Goal: Navigation & Orientation: Find specific page/section

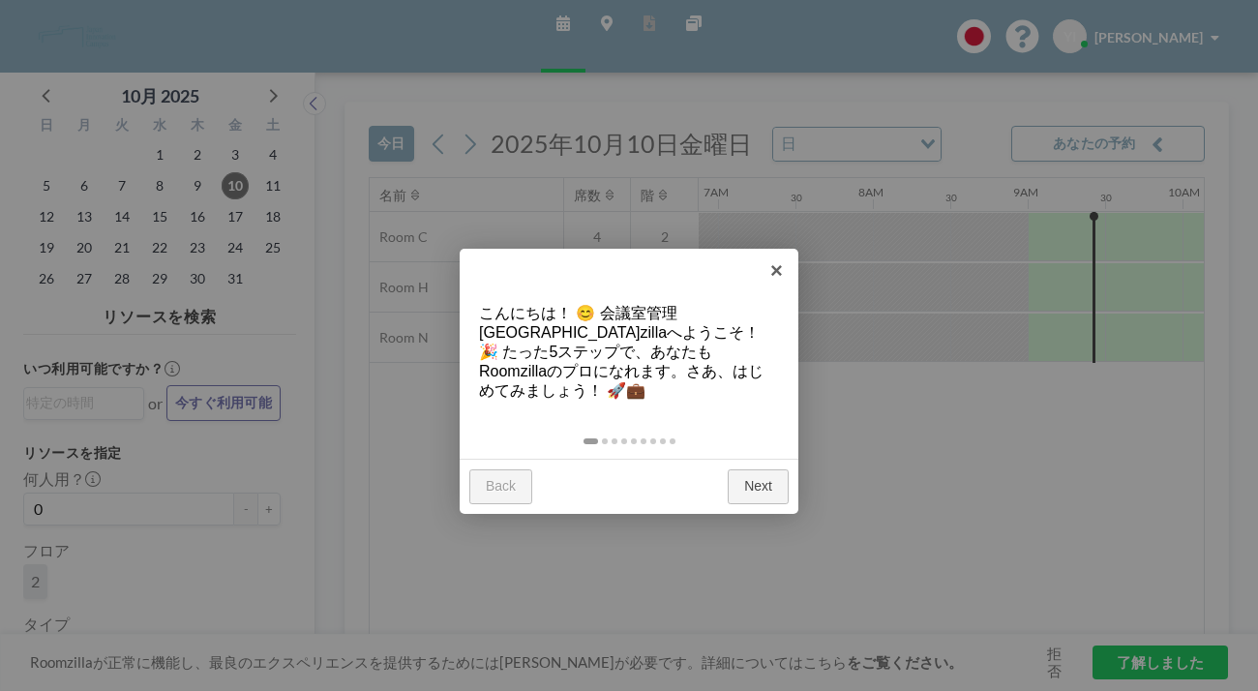
scroll to position [0, 1069]
click at [772, 469] on link "Next" at bounding box center [758, 486] width 61 height 35
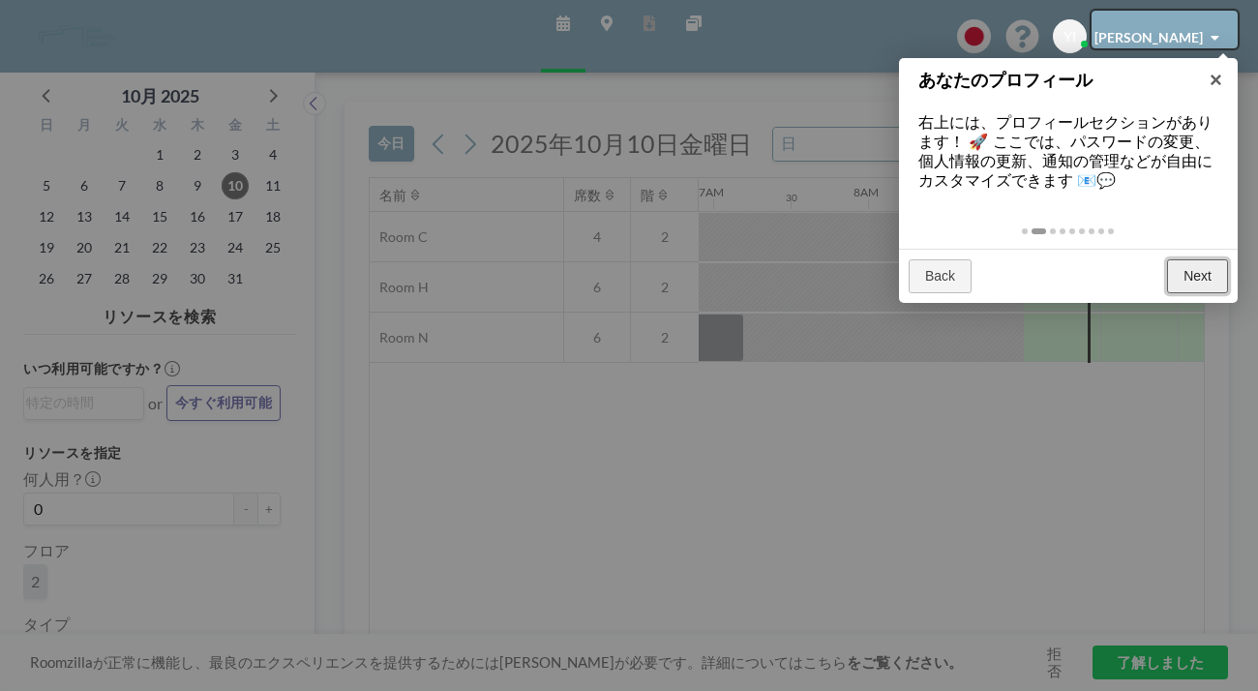
click at [1195, 259] on link "Next" at bounding box center [1197, 276] width 61 height 35
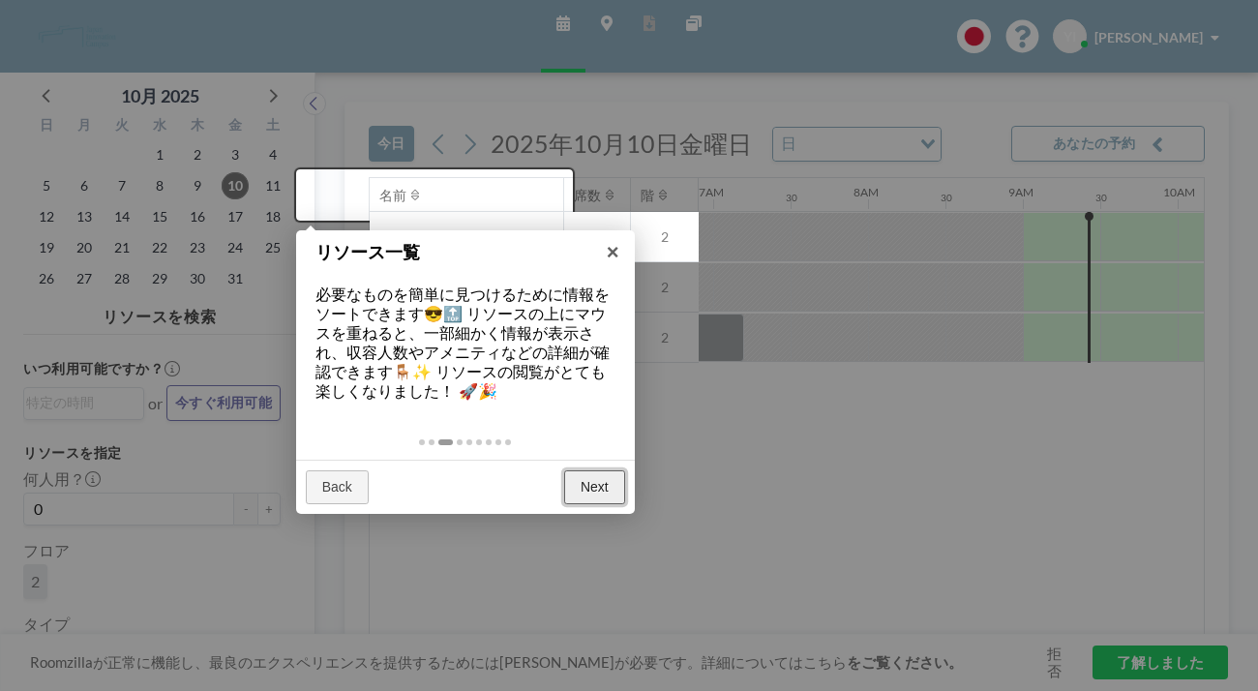
click at [605, 470] on link "Next" at bounding box center [594, 487] width 61 height 35
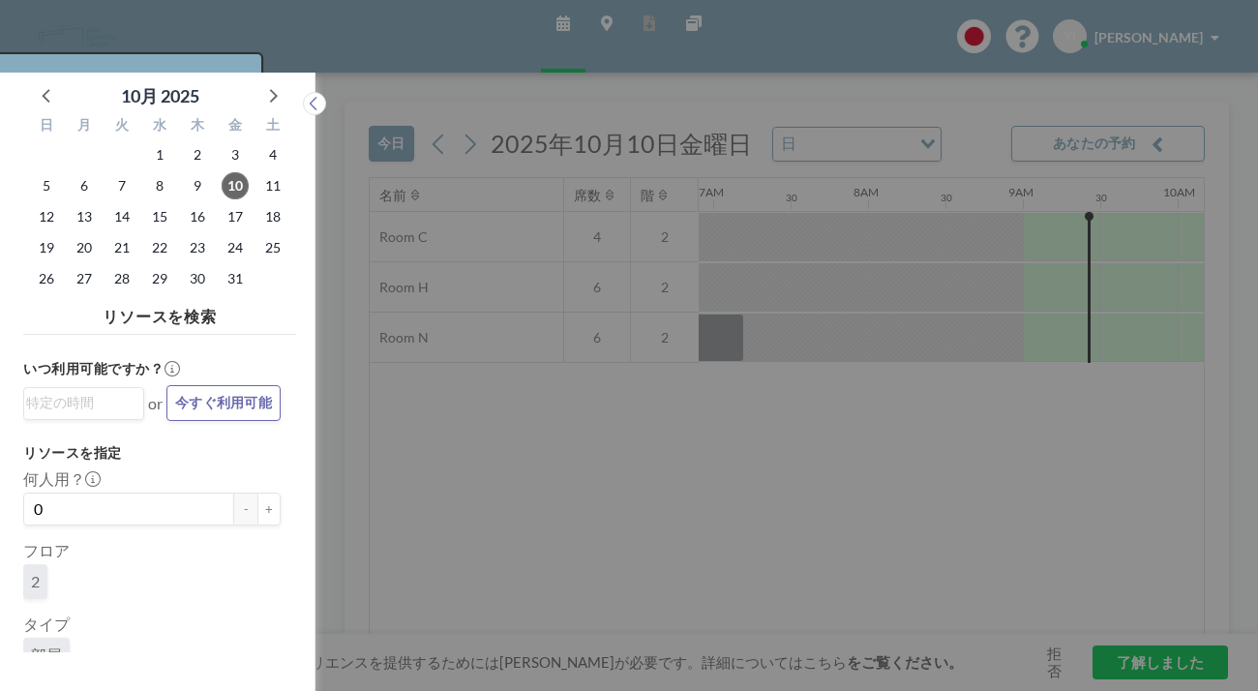
scroll to position [5, 0]
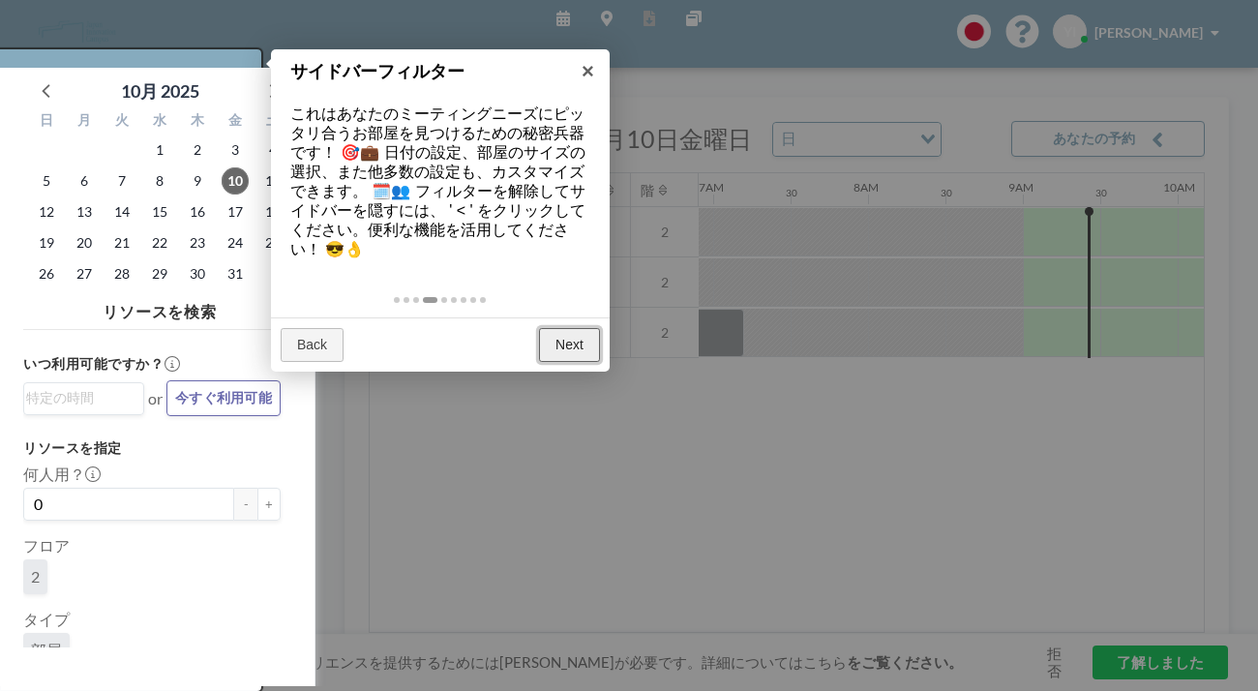
click at [571, 328] on link "Next" at bounding box center [569, 345] width 61 height 35
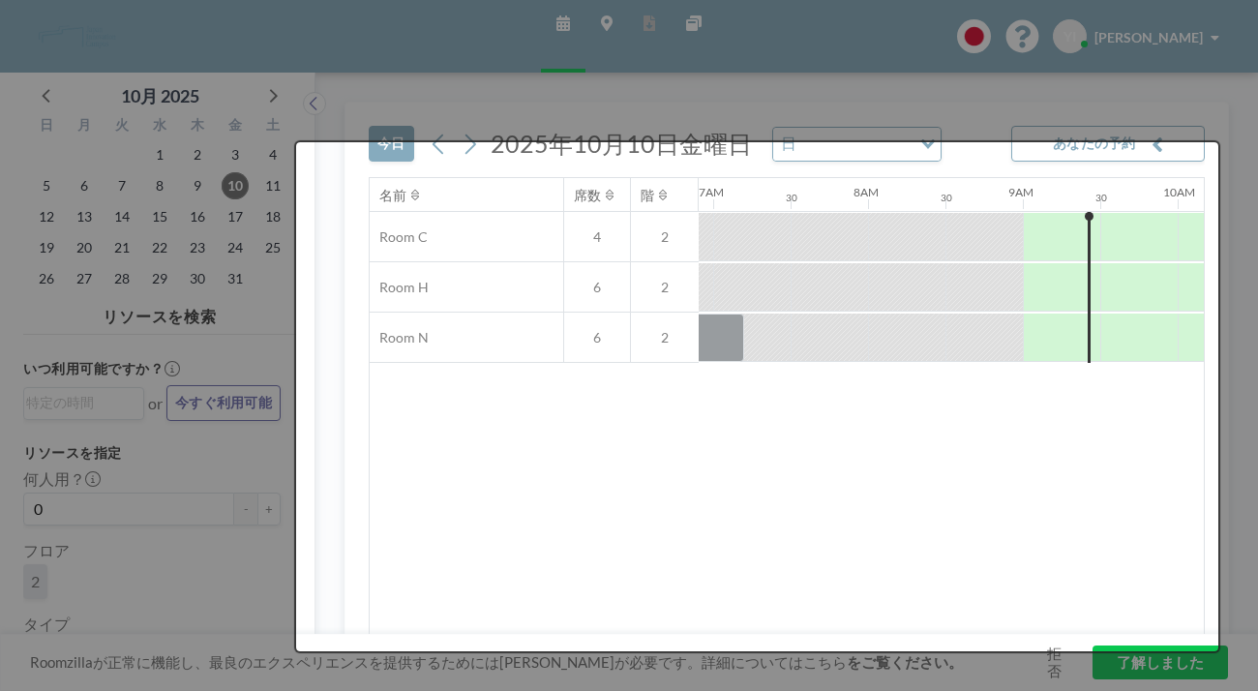
scroll to position [0, 0]
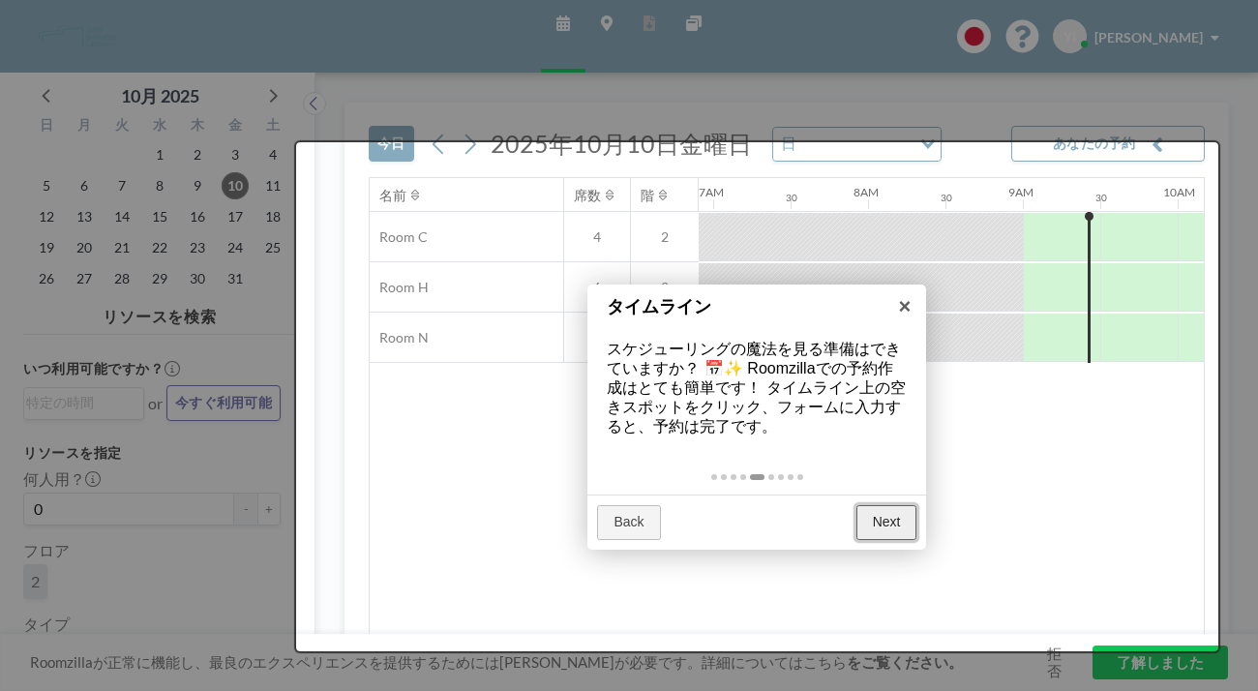
click at [880, 505] on link "Next" at bounding box center [886, 522] width 61 height 35
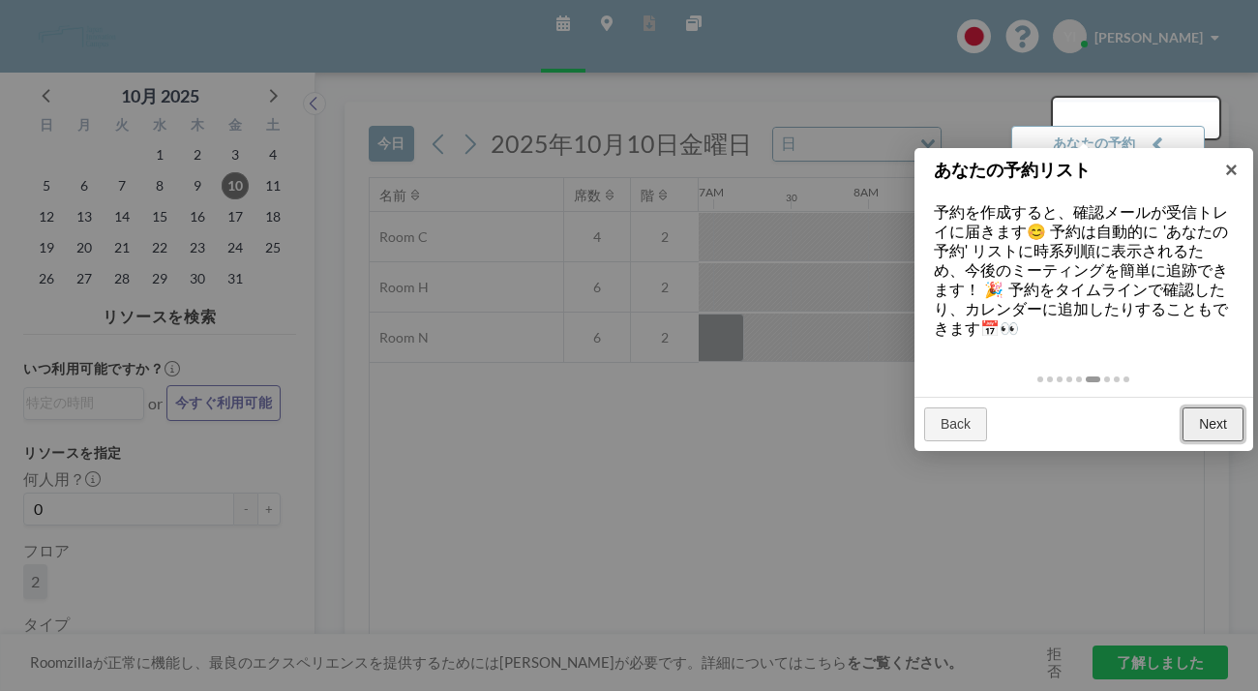
click at [1216, 407] on link "Next" at bounding box center [1212, 424] width 61 height 35
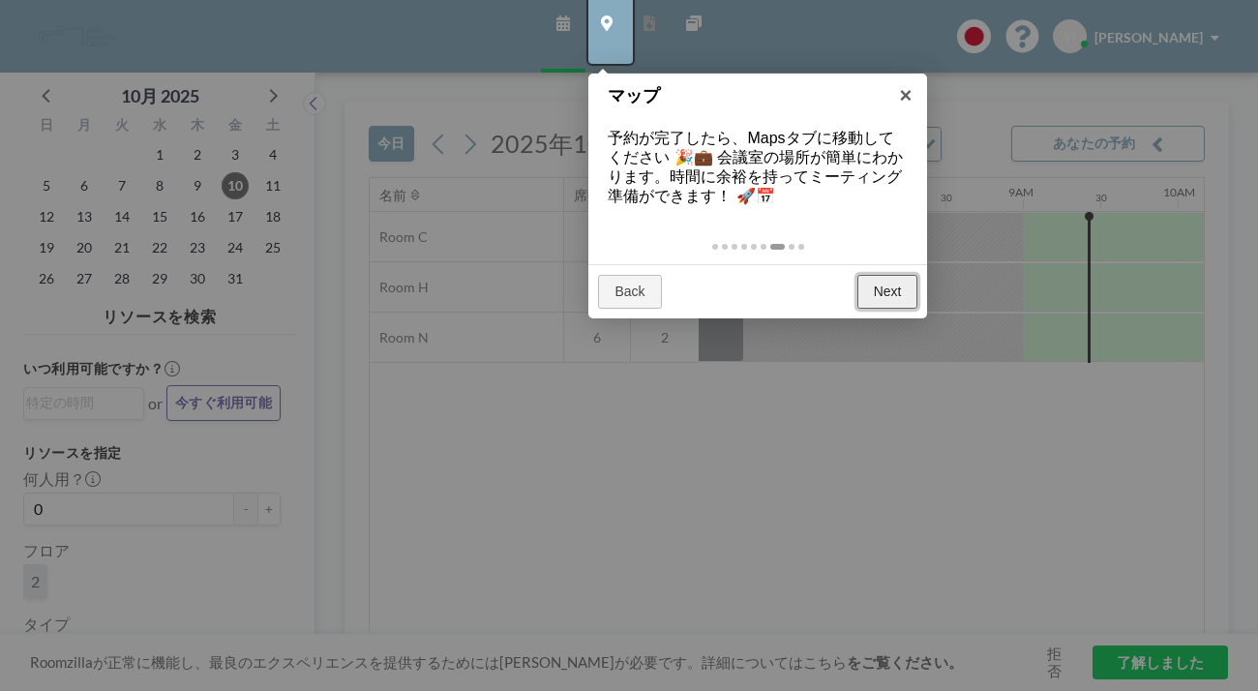
click at [885, 275] on link "Next" at bounding box center [887, 292] width 61 height 35
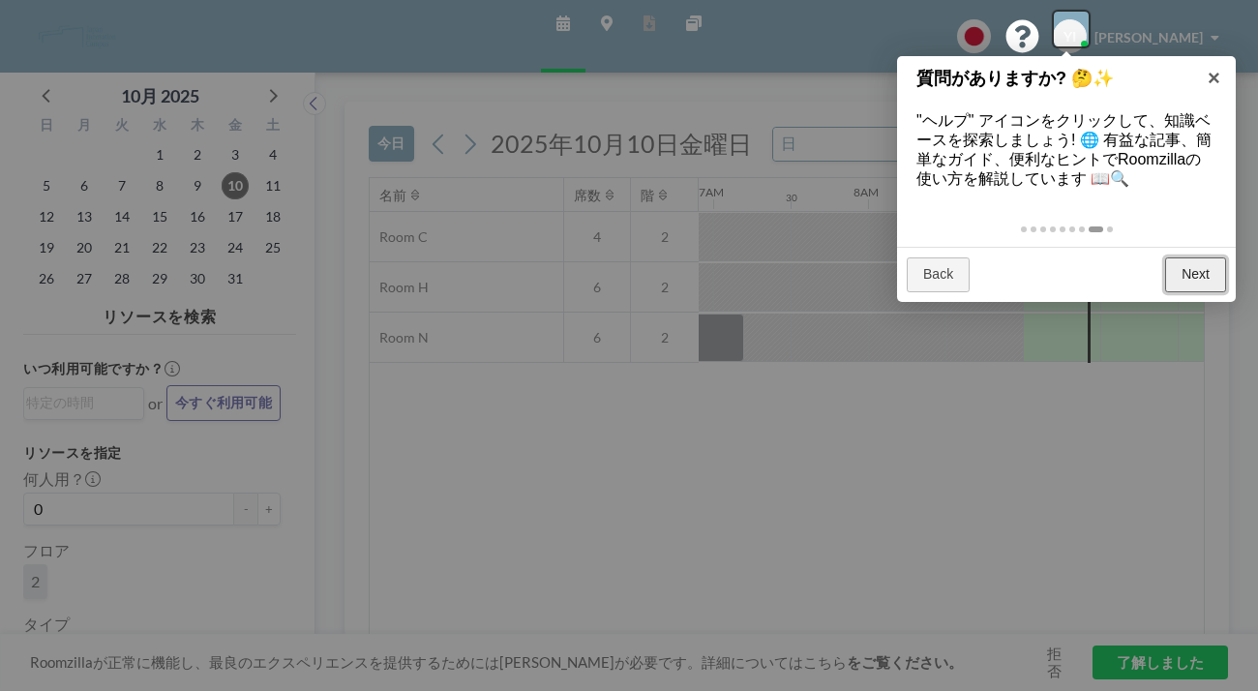
click at [1214, 257] on link "Next" at bounding box center [1195, 274] width 61 height 35
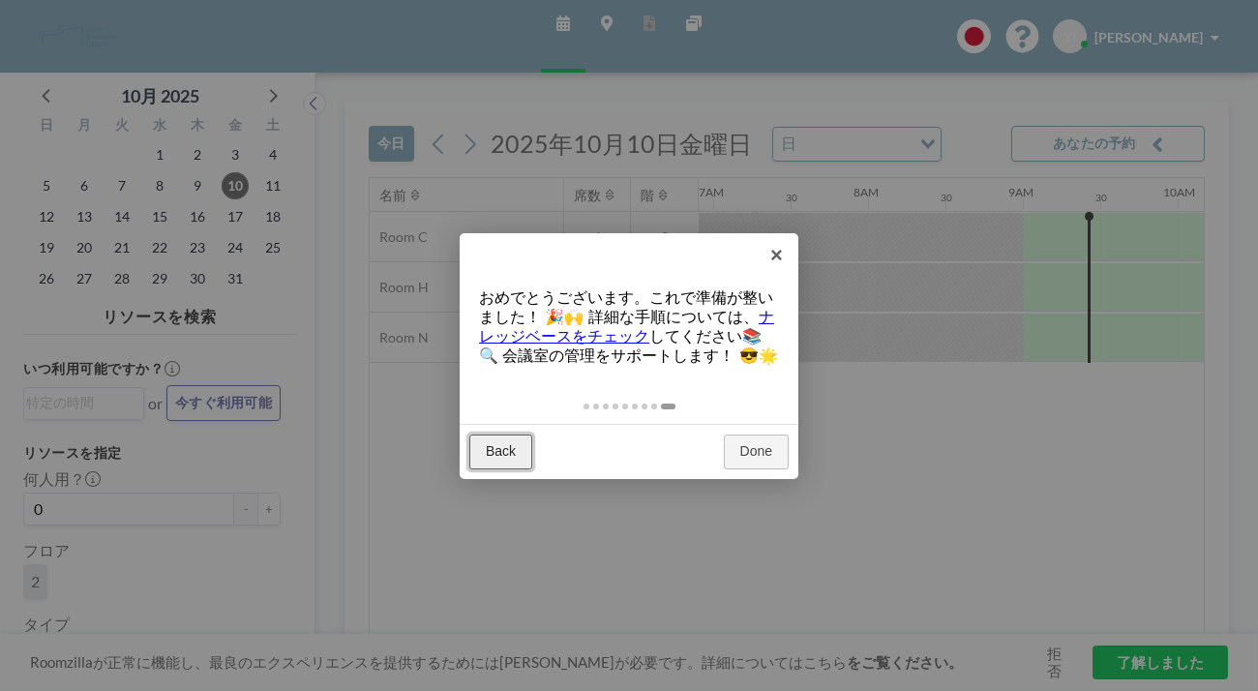
click at [504, 434] on link "Back" at bounding box center [500, 451] width 63 height 35
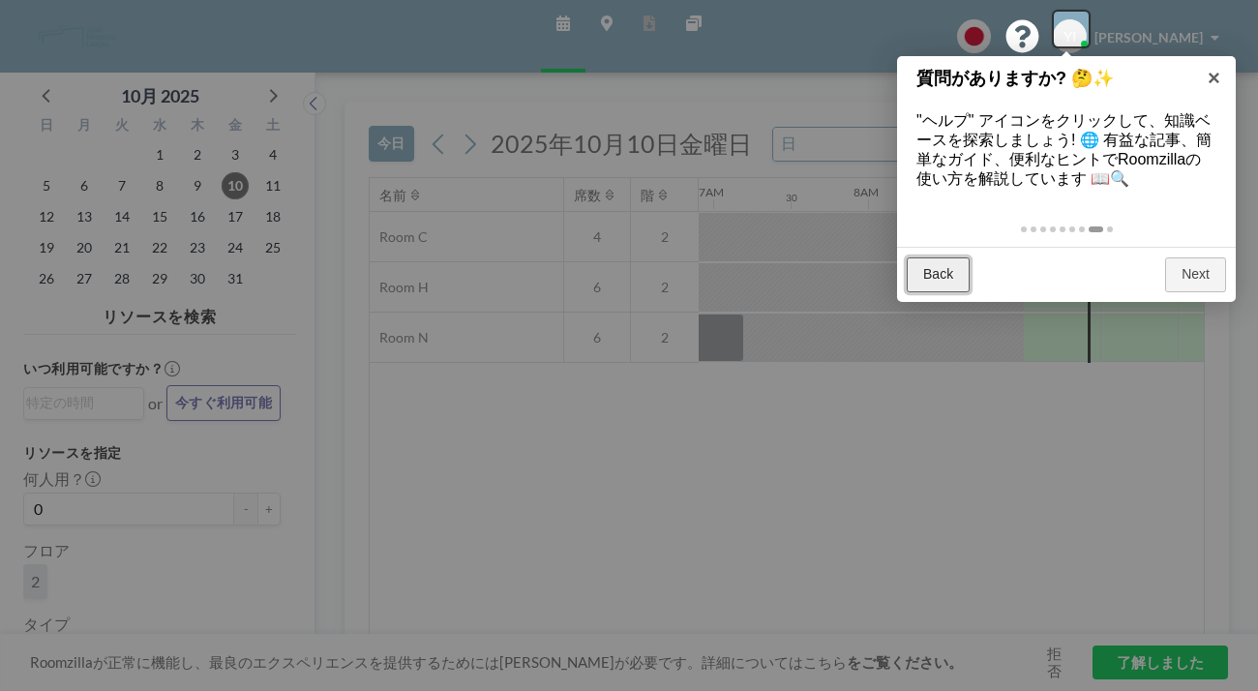
click at [958, 257] on link "Back" at bounding box center [938, 274] width 63 height 35
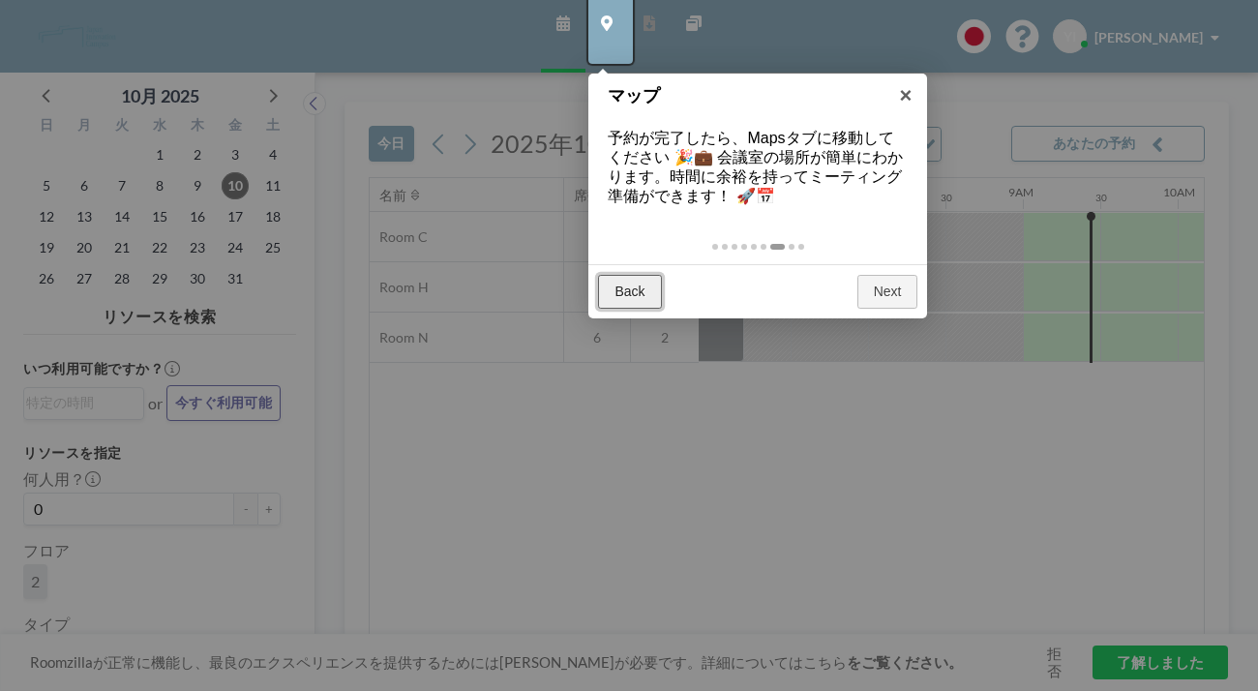
click at [640, 275] on link "Back" at bounding box center [629, 292] width 63 height 35
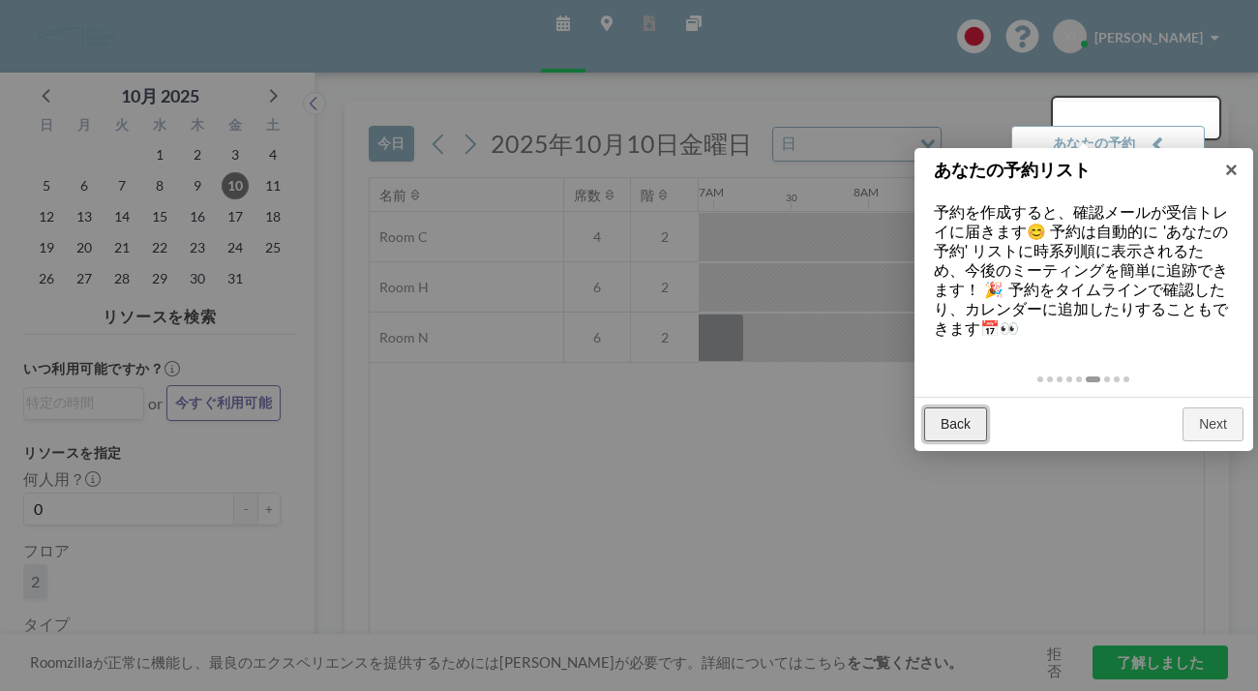
click at [944, 407] on link "Back" at bounding box center [955, 424] width 63 height 35
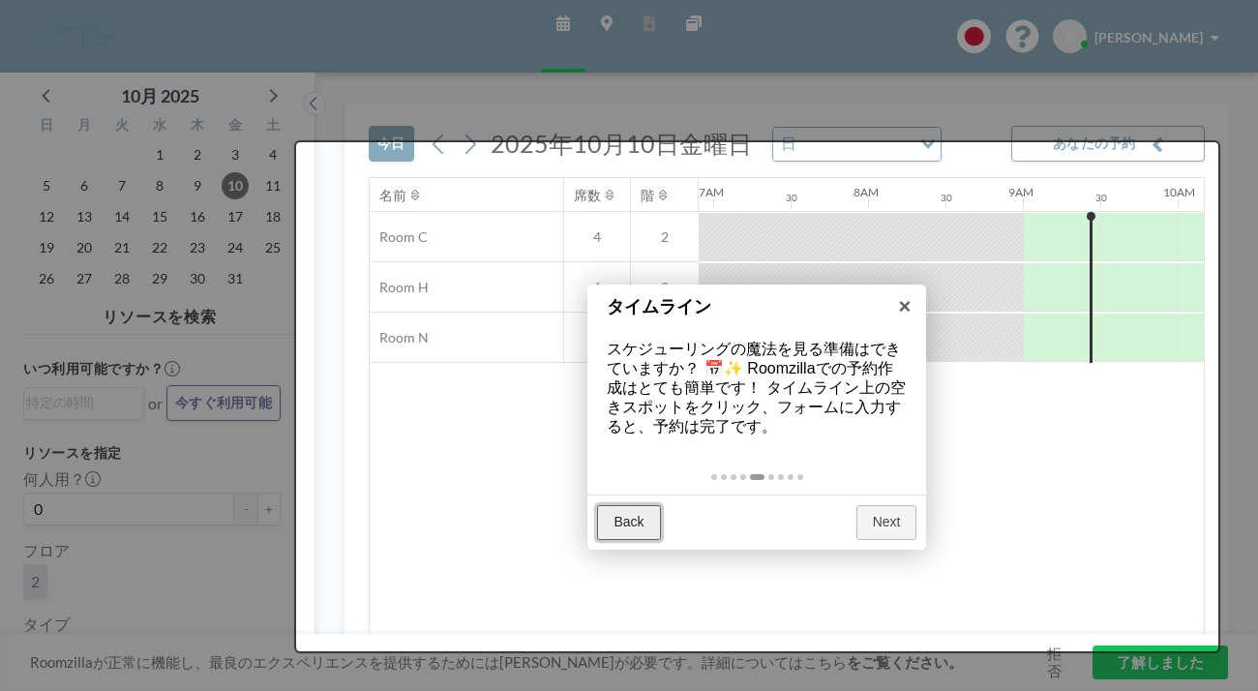
click at [648, 505] on link "Back" at bounding box center [628, 522] width 63 height 35
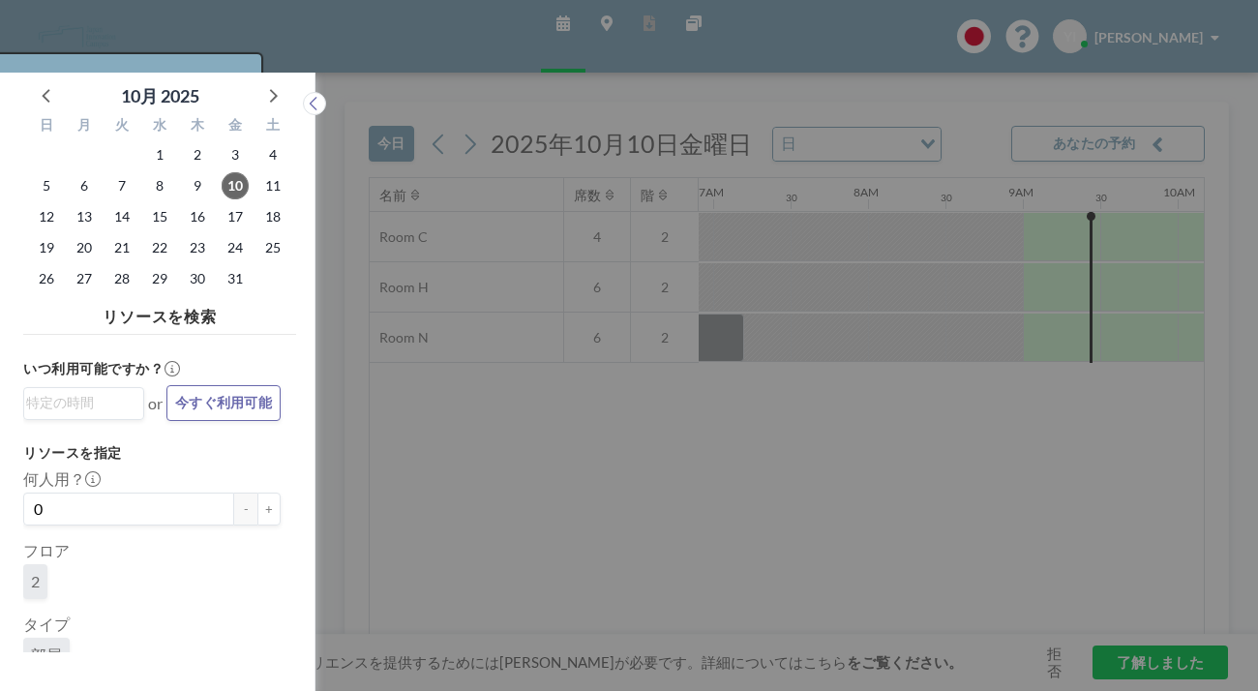
scroll to position [5, 0]
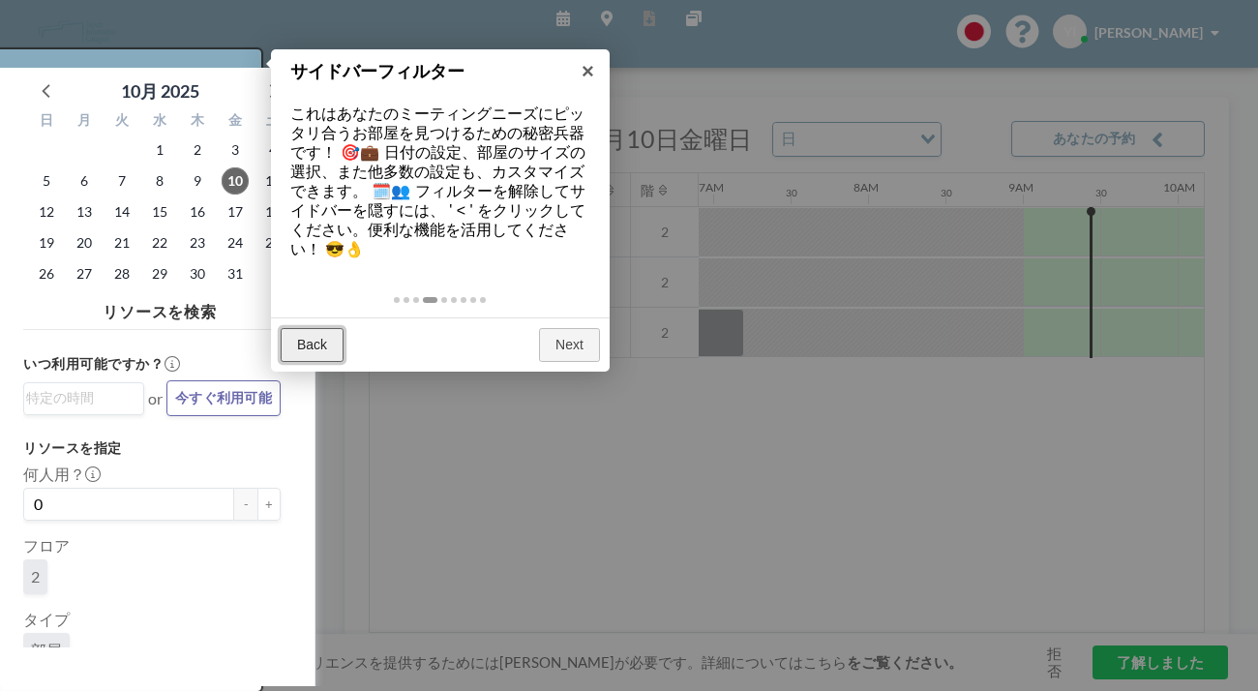
click at [320, 328] on link "Back" at bounding box center [312, 345] width 63 height 35
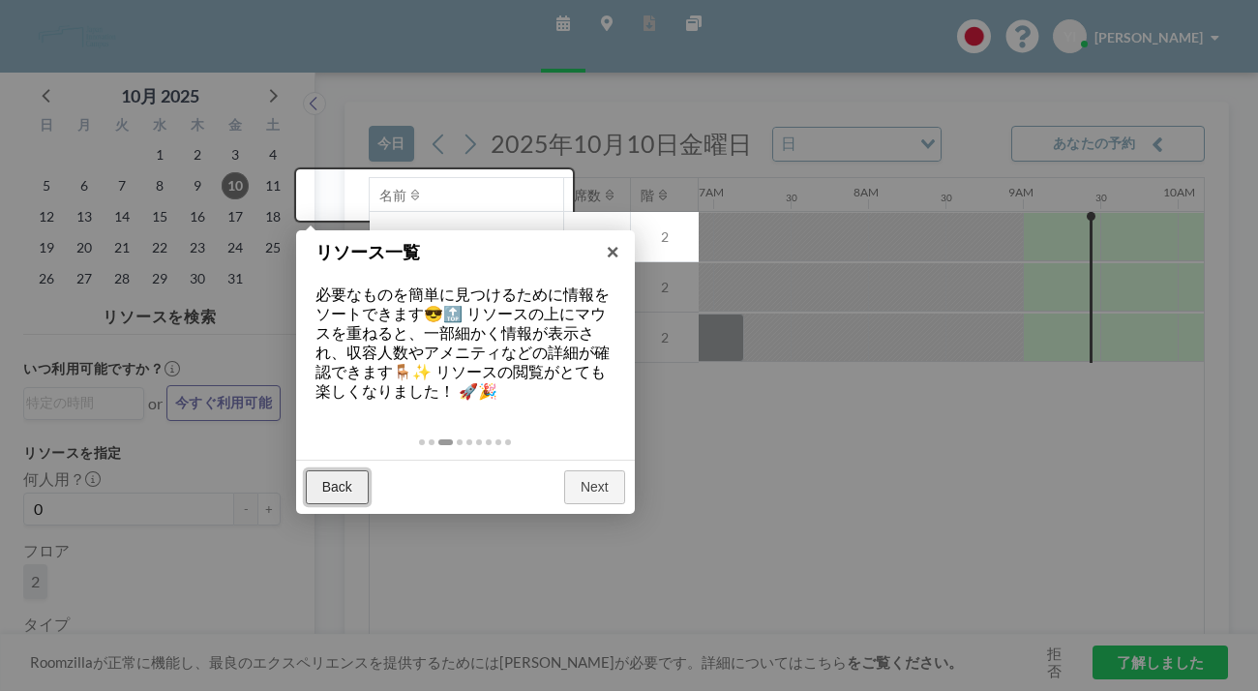
click at [334, 470] on link "Back" at bounding box center [337, 487] width 63 height 35
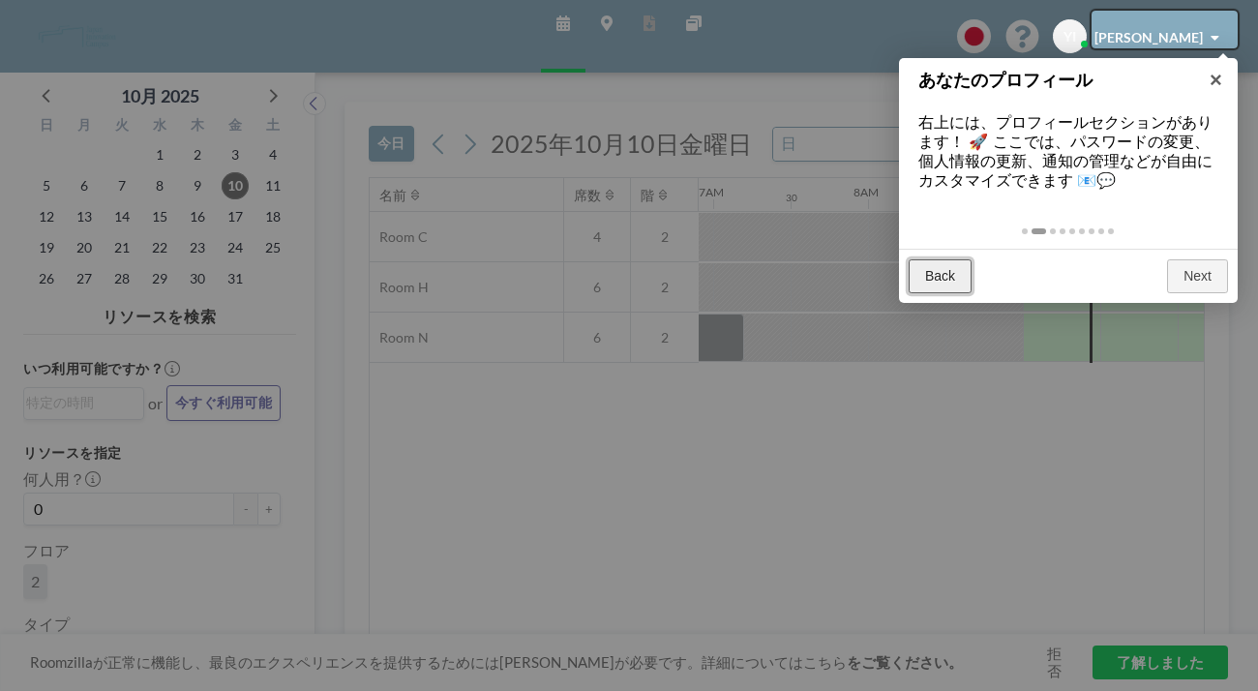
click at [953, 259] on link "Back" at bounding box center [940, 276] width 63 height 35
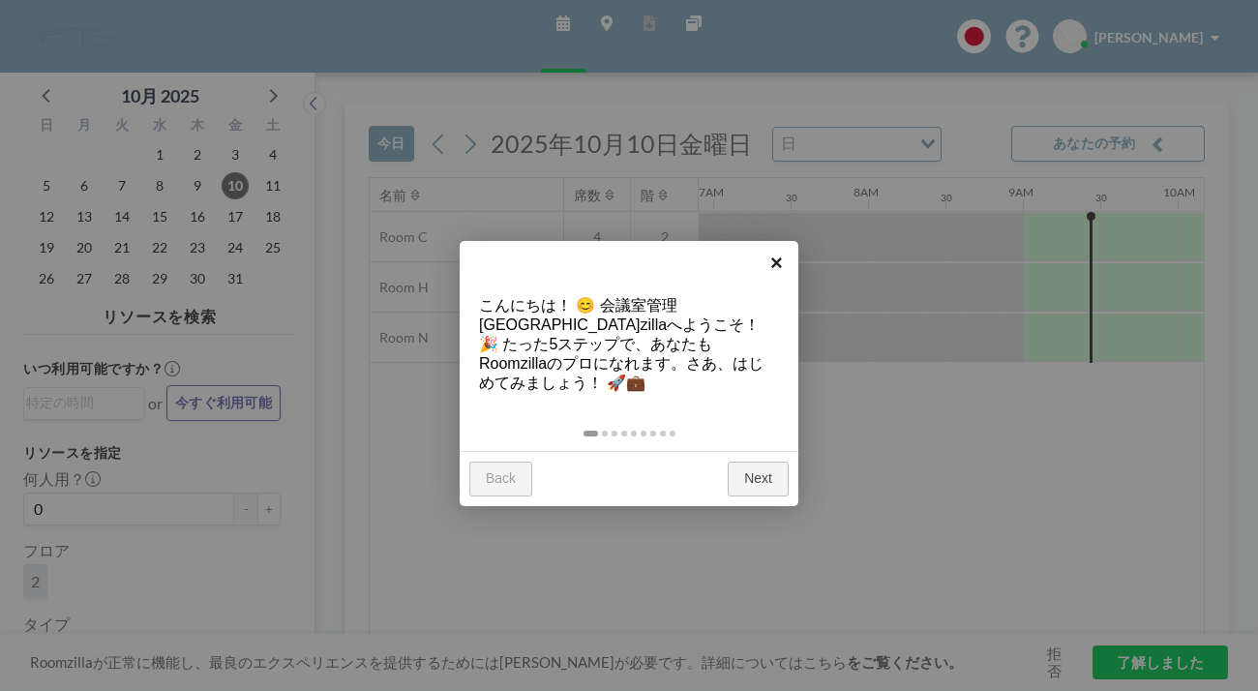
click at [776, 266] on link "×" at bounding box center [777, 263] width 44 height 44
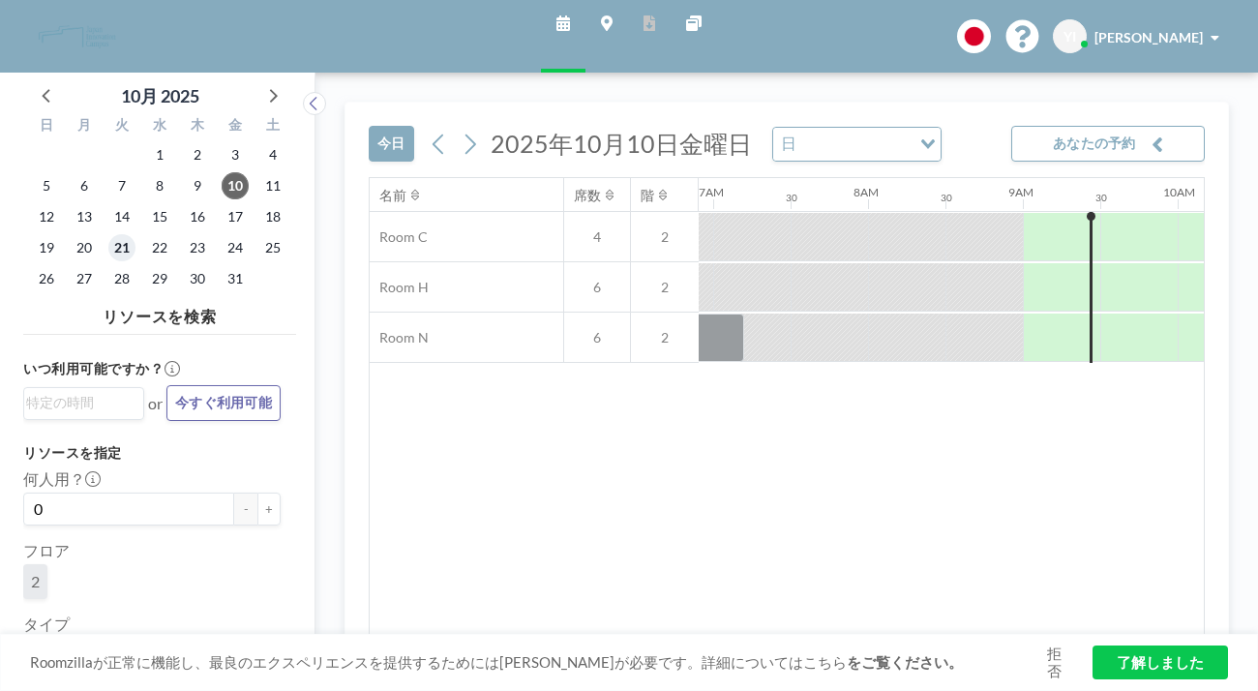
click at [108, 234] on span "21" at bounding box center [121, 247] width 27 height 27
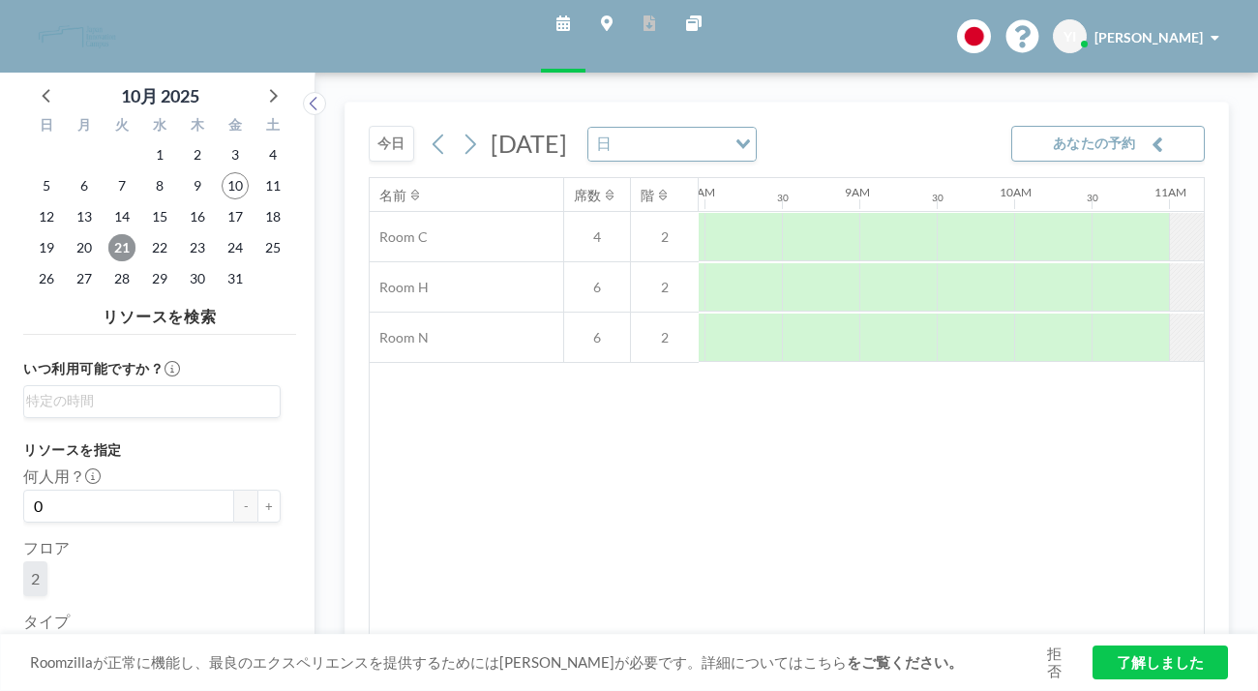
scroll to position [0, 1235]
click at [146, 234] on span "22" at bounding box center [159, 247] width 27 height 27
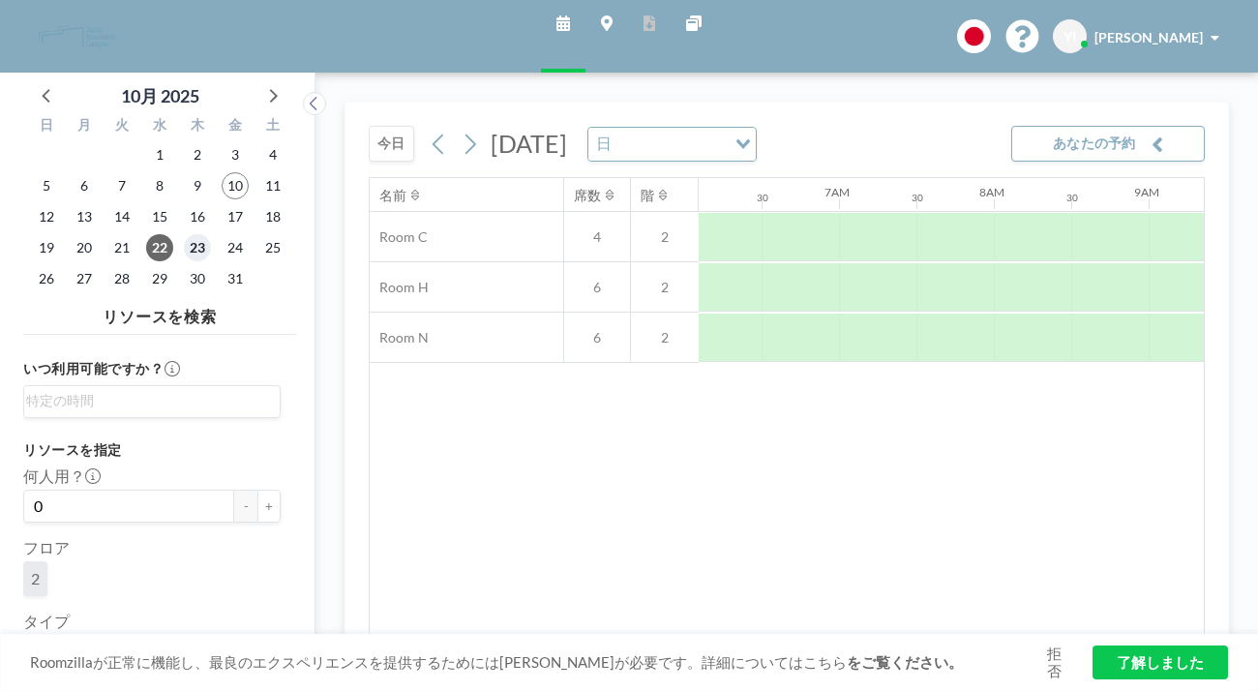
click at [184, 234] on span "23" at bounding box center [197, 247] width 27 height 27
click at [48, 234] on span "19" at bounding box center [46, 247] width 27 height 27
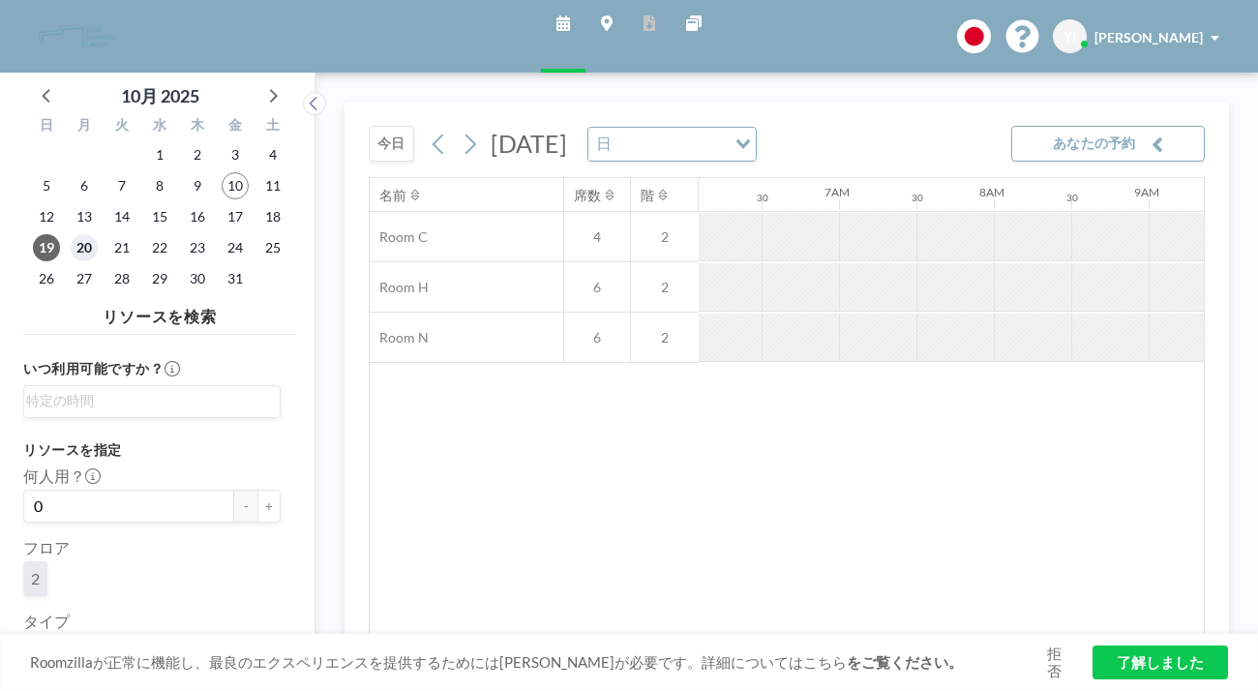
click at [71, 234] on span "20" at bounding box center [84, 247] width 27 height 27
click at [108, 234] on span "21" at bounding box center [121, 247] width 27 height 27
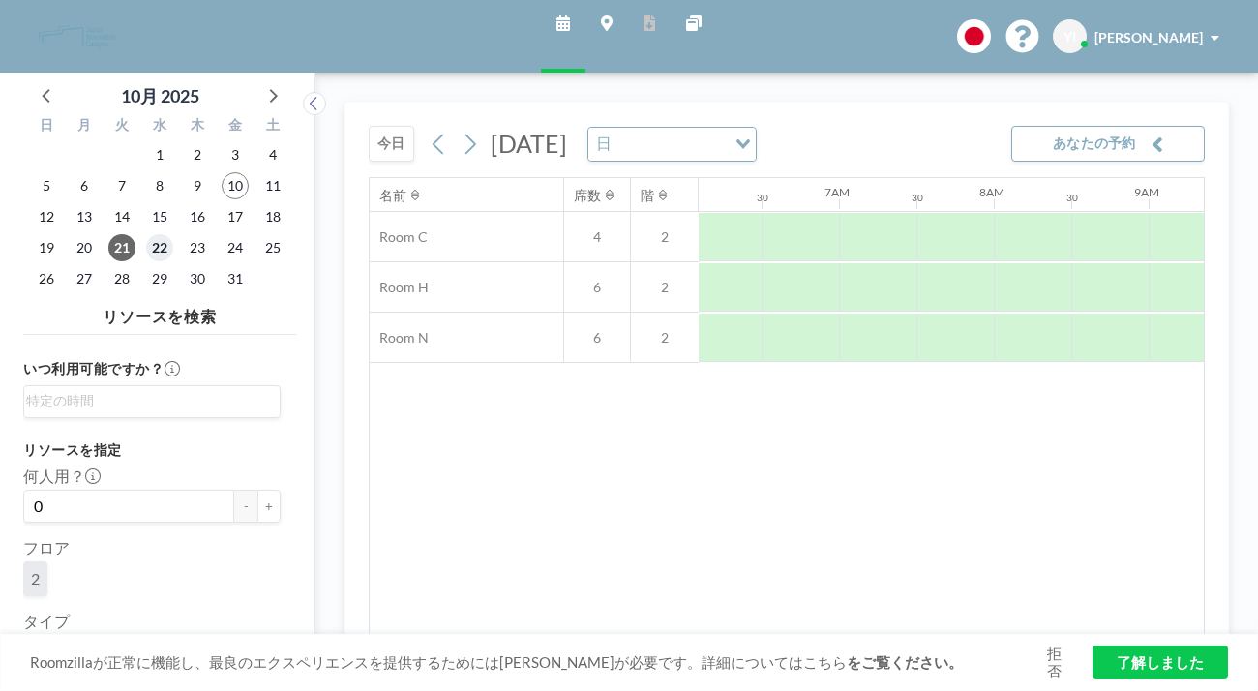
click at [146, 234] on span "22" at bounding box center [159, 247] width 27 height 27
click at [71, 265] on span "27" at bounding box center [84, 278] width 27 height 27
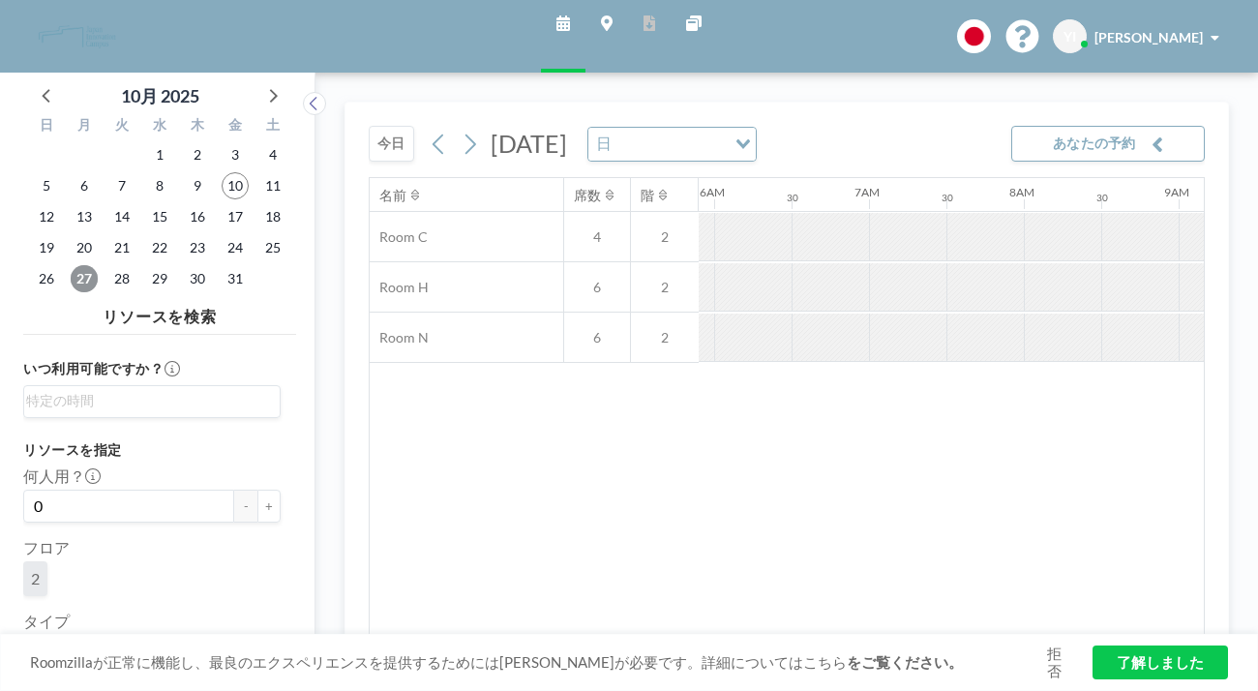
scroll to position [0, 943]
click at [108, 265] on span "28" at bounding box center [121, 278] width 27 height 27
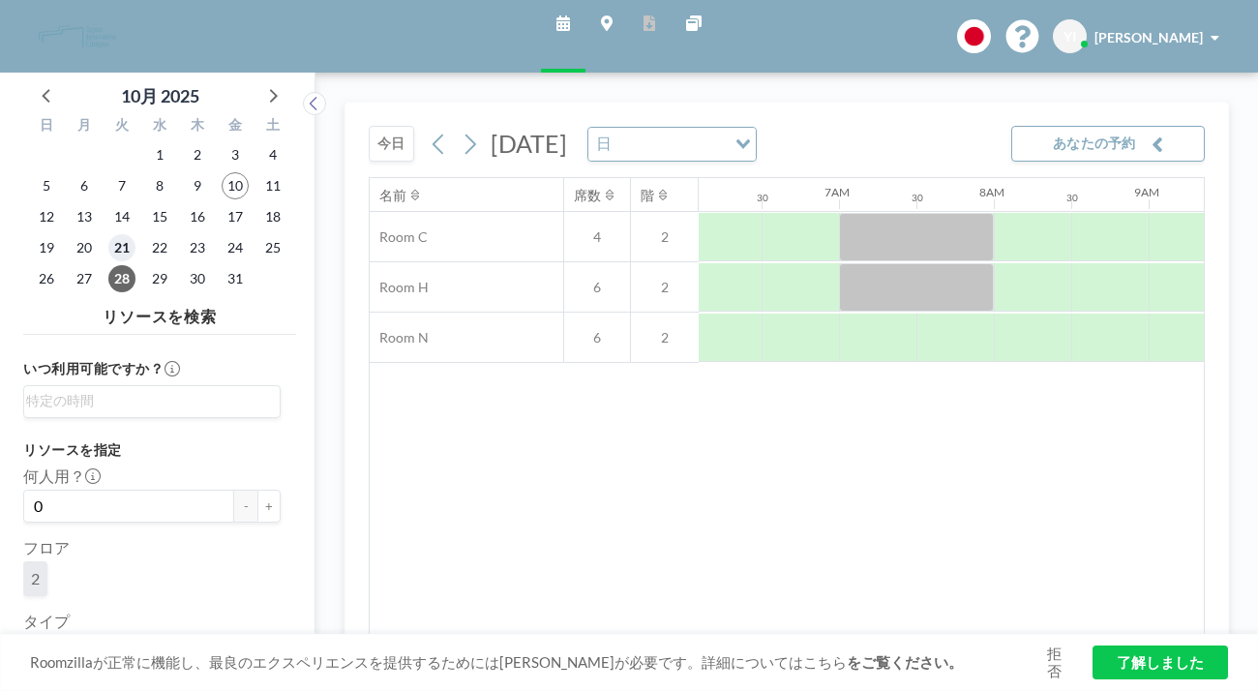
click at [108, 234] on span "21" at bounding box center [121, 247] width 27 height 27
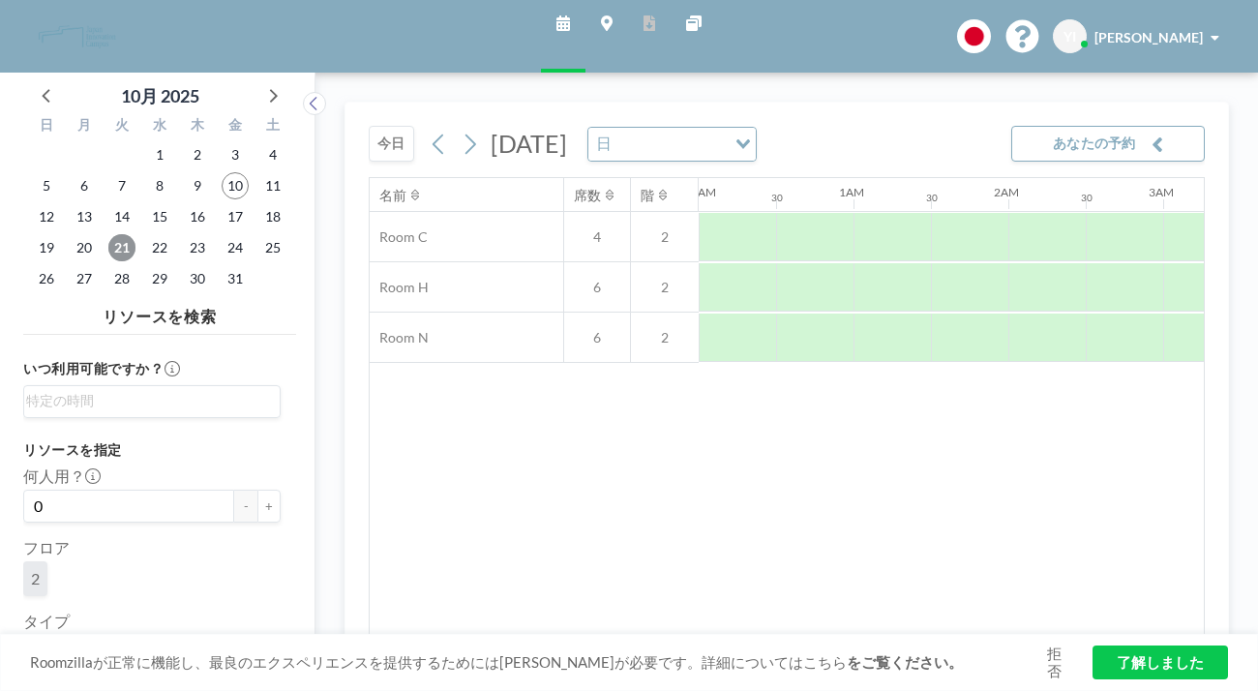
scroll to position [0, 727]
